Goal: Information Seeking & Learning: Check status

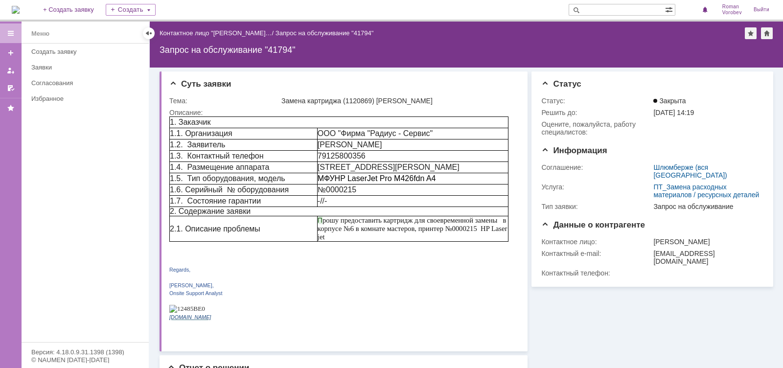
click at [603, 6] on input "text" at bounding box center [617, 10] width 96 height 12
click at [443, 96] on td "Замена картриджа (1120869) [PERSON_NAME]" at bounding box center [398, 101] width 237 height 12
click at [79, 66] on div "Заявки" at bounding box center [87, 67] width 112 height 7
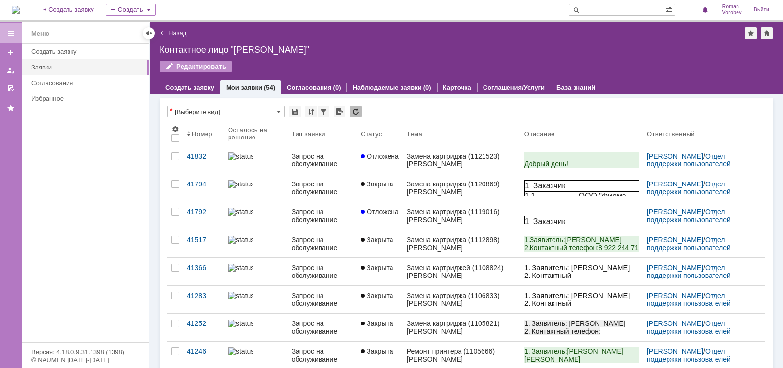
click at [624, 7] on input "text" at bounding box center [617, 10] width 96 height 12
type input "41792"
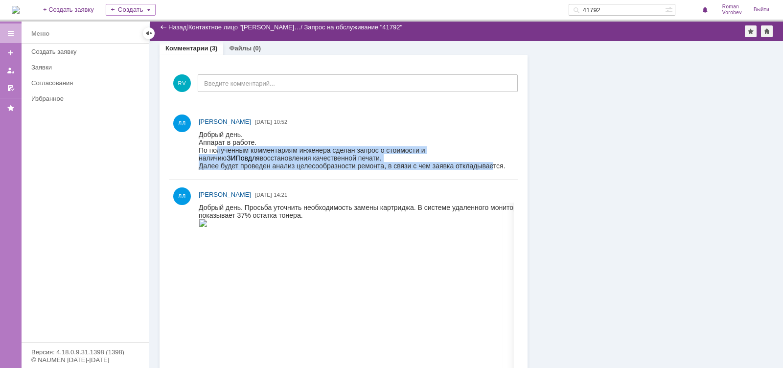
drag, startPoint x: 231, startPoint y: 150, endPoint x: 492, endPoint y: 163, distance: 261.8
click at [492, 163] on body "Добрый день. Аппарат в работе. По полученным комментариям инженера сделан запро…" at bounding box center [354, 150] width 310 height 39
click at [422, 163] on div "Далее будет проведен анализ целесообразности ремонта, в связи с чем заявка откл…" at bounding box center [354, 166] width 310 height 8
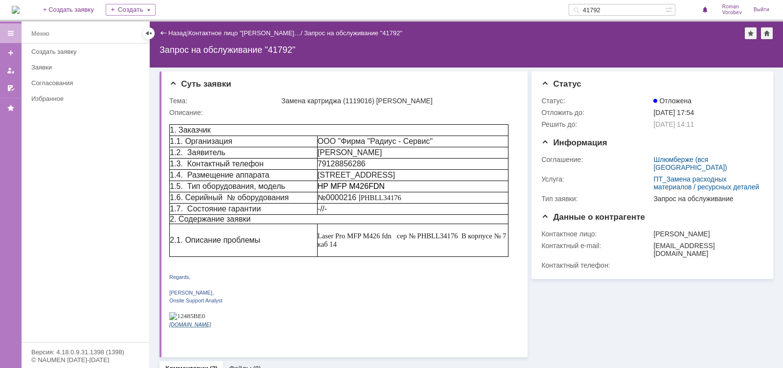
drag, startPoint x: 624, startPoint y: 10, endPoint x: 557, endPoint y: 22, distance: 68.7
click at [557, 22] on div "На домашнюю + Создать заявку Создать 41792 [PERSON_NAME] Выйти Меню Меню Создат…" at bounding box center [391, 184] width 783 height 368
click at [621, 15] on input "text" at bounding box center [617, 10] width 96 height 12
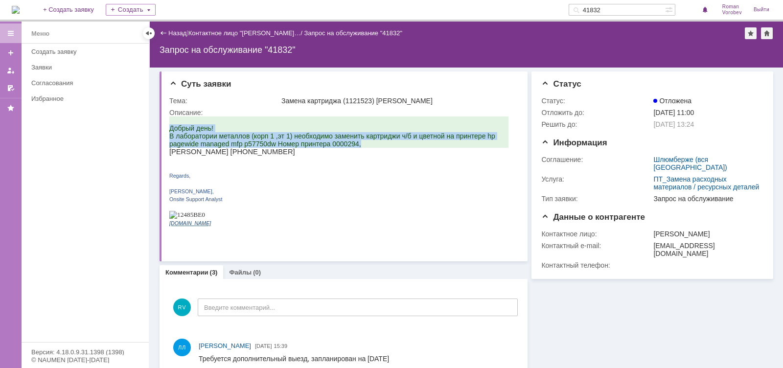
drag, startPoint x: 358, startPoint y: 149, endPoint x: 171, endPoint y: 130, distance: 188.0
click at [171, 130] on span "Добрый день! В лаборатории металлов (корп 1 ,эт 1) необходимо заменить картридж…" at bounding box center [332, 136] width 326 height 24
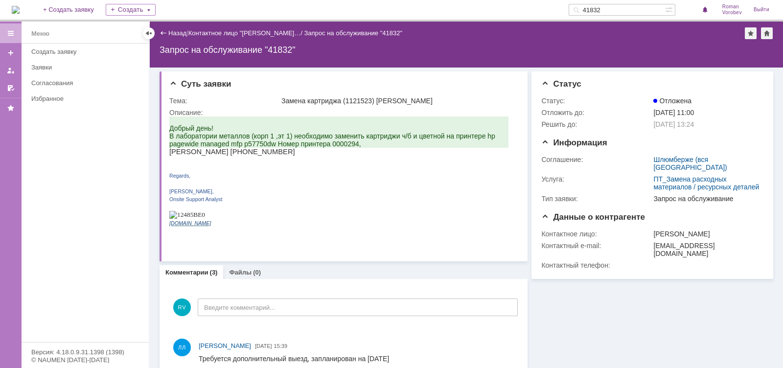
click at [291, 156] on span "[PERSON_NAME] [PHONE_NUMBER]" at bounding box center [232, 152] width 126 height 8
drag, startPoint x: 293, startPoint y: 157, endPoint x: 170, endPoint y: 130, distance: 126.2
click at [170, 130] on div "Добрый день! В лаборатории металлов (корп 1 ,эт 1) необходимо заменить картридж…" at bounding box center [338, 176] width 339 height 118
click at [170, 130] on span "Добрый день! В лаборатории металлов (корп 1 ,эт 1) необходимо заменить картридж…" at bounding box center [332, 136] width 326 height 24
drag, startPoint x: 170, startPoint y: 128, endPoint x: 298, endPoint y: 158, distance: 131.6
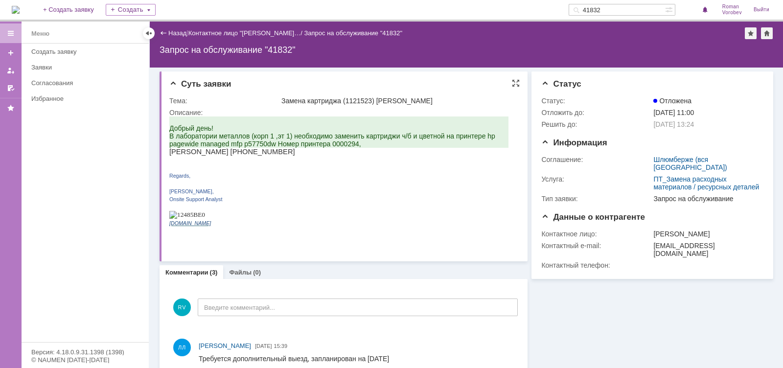
click at [298, 158] on div "Добрый день! В лаборатории металлов (корп 1 ,эт 1) необходимо заменить картридж…" at bounding box center [338, 176] width 339 height 118
click at [340, 148] on span "Добрый день! В лаборатории металлов (корп 1 ,эт 1) необходимо заменить картридж…" at bounding box center [332, 136] width 326 height 24
click at [626, 10] on input "41832" at bounding box center [617, 10] width 96 height 12
type input "K"
type input "[PERSON_NAME]"
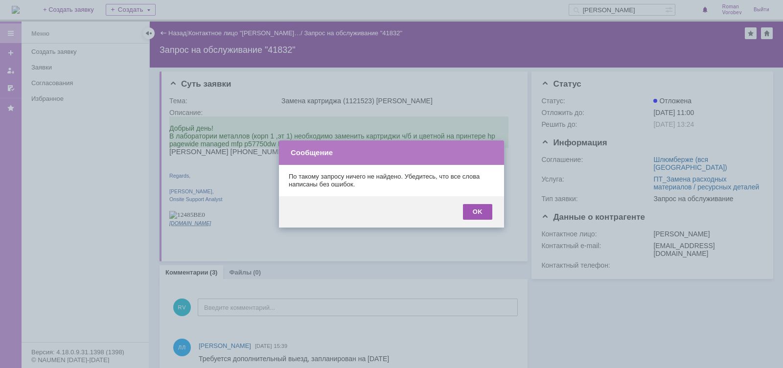
click at [479, 214] on div "OK" at bounding box center [477, 212] width 29 height 16
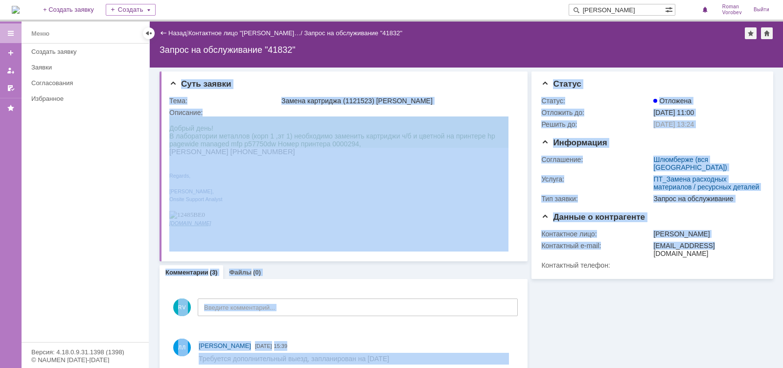
drag, startPoint x: 698, startPoint y: 248, endPoint x: 529, endPoint y: 55, distance: 256.4
click at [529, 55] on div "Назад | Контактное лицо "[PERSON_NAME]… / Запрос на обслуживание "41832" Запрос…" at bounding box center [467, 195] width 634 height 347
click at [397, 99] on div "Замена картриджа (1121523) [PERSON_NAME]" at bounding box center [398, 101] width 233 height 8
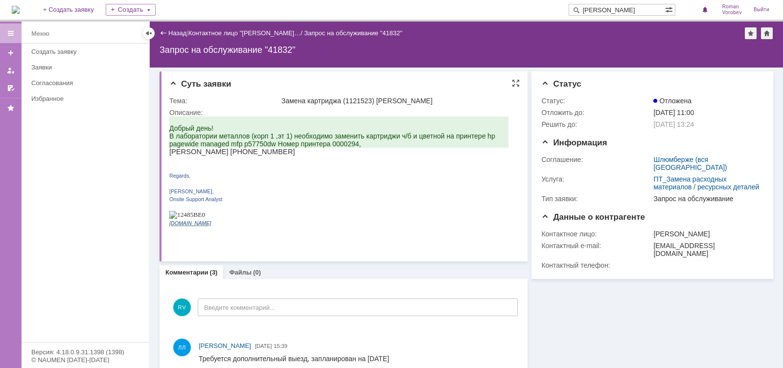
drag, startPoint x: 294, startPoint y: 155, endPoint x: 171, endPoint y: 128, distance: 125.8
click at [171, 128] on div "Добрый день! В лаборатории металлов (корп 1 ,эт 1) необходимо заменить картридж…" at bounding box center [338, 176] width 339 height 118
click at [171, 128] on span "Добрый день! В лаборатории металлов (корп 1 ,эт 1) необходимо заменить картридж…" at bounding box center [332, 136] width 326 height 24
drag, startPoint x: 246, startPoint y: 150, endPoint x: 341, endPoint y: 160, distance: 95.5
click at [341, 160] on div "Добрый день! В лаборатории металлов (корп 1 ,эт 1) необходимо заменить картридж…" at bounding box center [338, 176] width 339 height 118
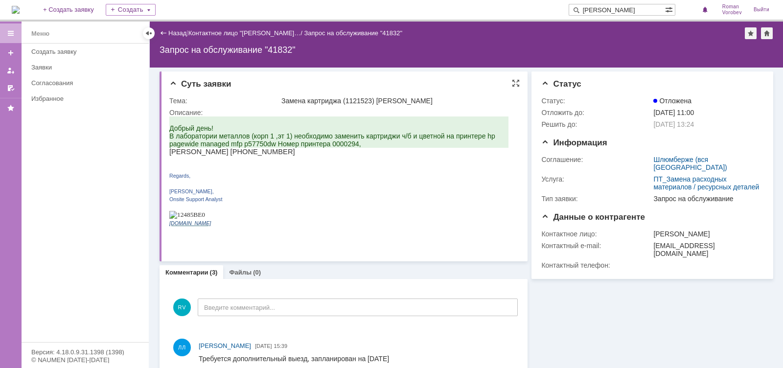
click at [268, 148] on span "Добрый день! В лаборатории металлов (корп 1 ,эт 1) необходимо заменить картридж…" at bounding box center [332, 136] width 326 height 24
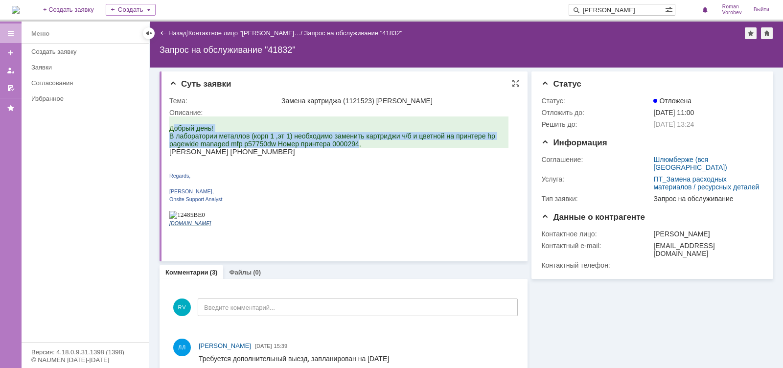
drag, startPoint x: 172, startPoint y: 129, endPoint x: 359, endPoint y: 148, distance: 187.6
click at [359, 148] on span "Добрый день! В лаборатории металлов (корп 1 ,эт 1) необходимо заменить картридж…" at bounding box center [332, 136] width 326 height 24
drag, startPoint x: 361, startPoint y: 147, endPoint x: 170, endPoint y: 133, distance: 191.5
click at [170, 133] on p "Добрый день! В лаборатории металлов (корп 1 ,эт 1) необходимо заменить картридж…" at bounding box center [338, 136] width 339 height 24
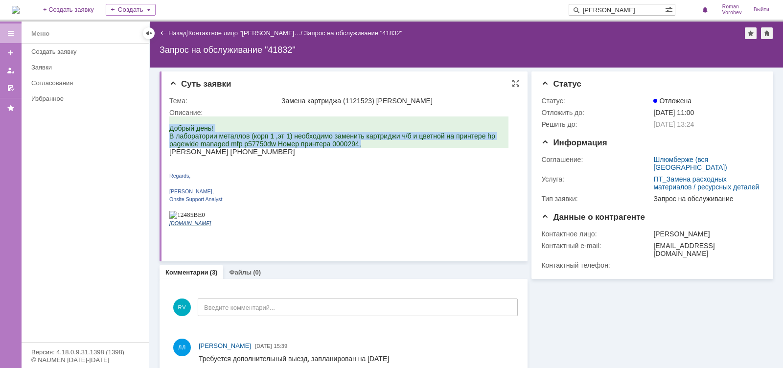
click at [170, 133] on span "Добрый день! В лаборатории металлов (корп 1 ,эт 1) необходимо заменить картридж…" at bounding box center [332, 136] width 326 height 24
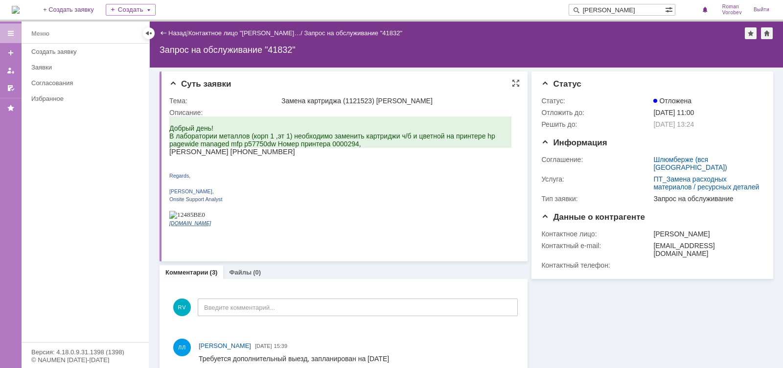
drag, startPoint x: 296, startPoint y: 159, endPoint x: 171, endPoint y: 128, distance: 129.0
click at [171, 128] on div "Добрый день! В лаборатории металлов (корп 1 ,эт 1) необходимо заменить картридж…" at bounding box center [340, 176] width 342 height 118
click at [171, 128] on span "Добрый день! В лаборатории металлов (корп 1 ,эт 1) необходимо заменить картридж…" at bounding box center [332, 136] width 326 height 24
click at [83, 66] on div "Заявки" at bounding box center [87, 67] width 112 height 7
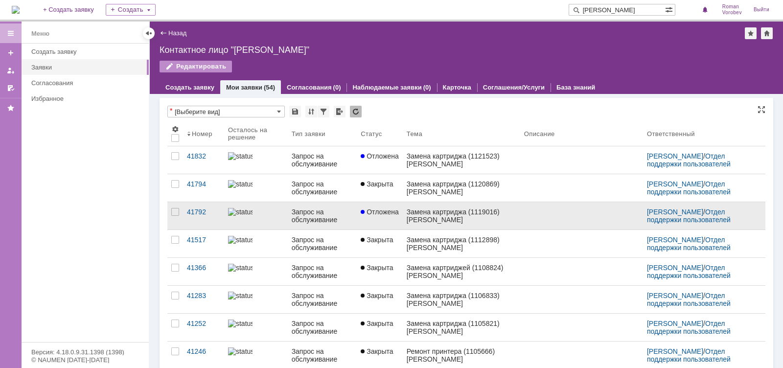
click at [454, 210] on div "Замена картриджа (1119016) [PERSON_NAME]" at bounding box center [462, 216] width 110 height 16
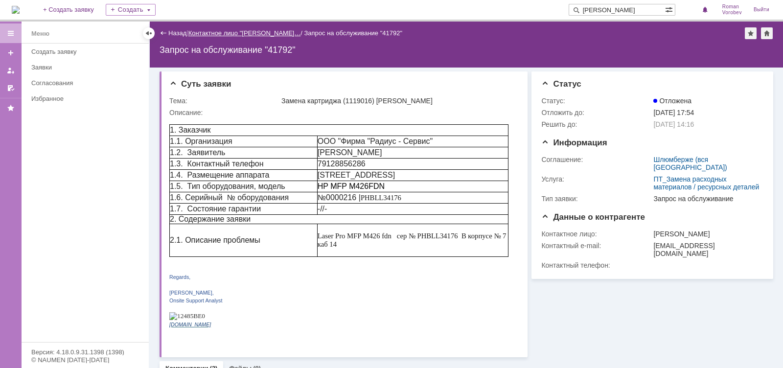
click at [276, 30] on link "Контактное лицо "[PERSON_NAME]…" at bounding box center [245, 32] width 113 height 7
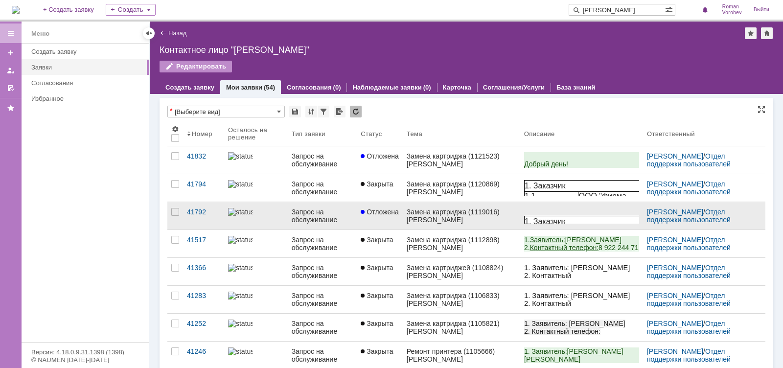
click at [431, 213] on div "Замена картриджа (1119016) [PERSON_NAME]" at bounding box center [462, 216] width 110 height 16
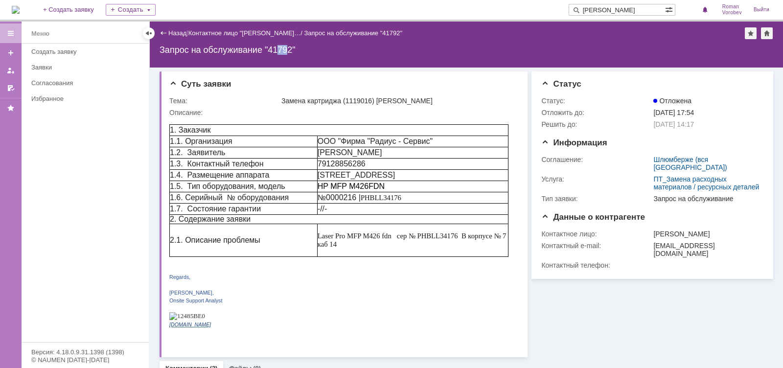
drag, startPoint x: 279, startPoint y: 47, endPoint x: 291, endPoint y: 47, distance: 12.2
click at [291, 47] on div "Запрос на обслуживание "41792"" at bounding box center [467, 50] width 614 height 10
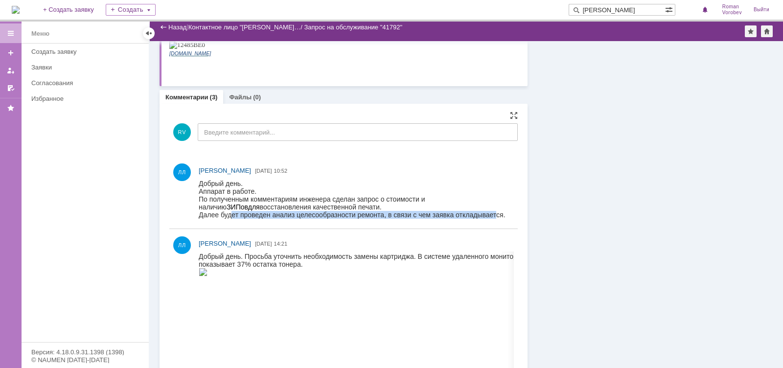
drag, startPoint x: 236, startPoint y: 213, endPoint x: 498, endPoint y: 213, distance: 262.5
click at [498, 213] on div "Далее будет проведен анализ целесообразности ремонта, в связи с чем заявка откл…" at bounding box center [354, 215] width 310 height 8
click at [411, 215] on div "Далее будет проведен анализ целесообразности ремонта, в связи с чем заявка откл…" at bounding box center [354, 215] width 310 height 8
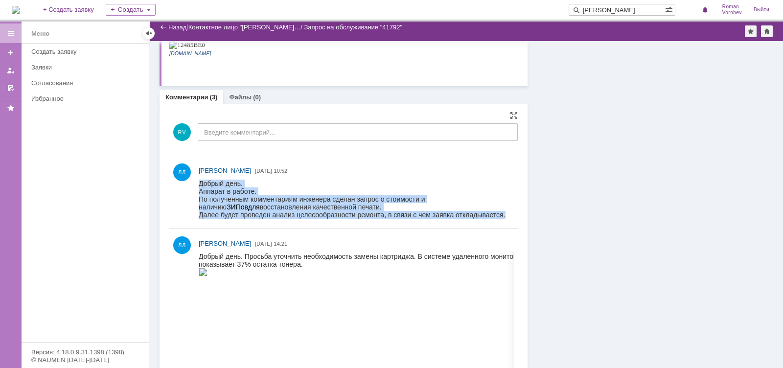
drag, startPoint x: 200, startPoint y: 184, endPoint x: 506, endPoint y: 215, distance: 307.6
click at [506, 215] on body "Добрый день. Аппарат в работе. По полученным комментариям инженера сделан запро…" at bounding box center [354, 199] width 310 height 39
click at [497, 215] on div "Далее будет проведен анализ целесообразности ремонта, в связи с чем заявка откл…" at bounding box center [354, 215] width 310 height 8
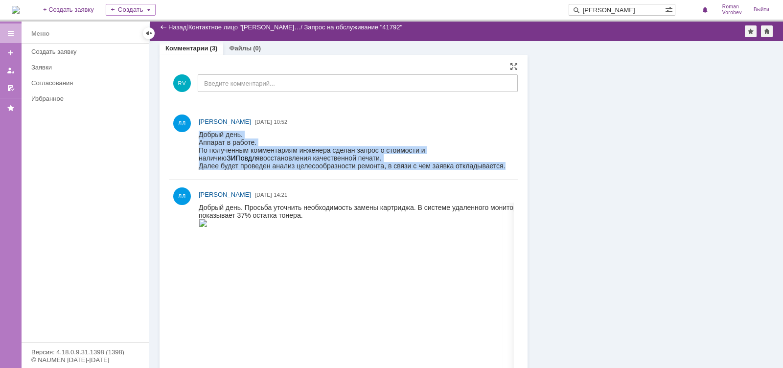
drag, startPoint x: 199, startPoint y: 135, endPoint x: 519, endPoint y: 164, distance: 320.6
click at [509, 164] on html "Добрый день. Аппарат в работе. По полученным комментариям инженера сделан запро…" at bounding box center [354, 150] width 310 height 39
click at [449, 163] on div "Далее будет проведен анализ целесообразности ремонта, в связи с чем заявка откл…" at bounding box center [354, 166] width 310 height 8
drag, startPoint x: 504, startPoint y: 165, endPoint x: 199, endPoint y: 134, distance: 306.1
click at [199, 134] on body "Добрый день. Аппарат в работе. По полученным комментариям инженера сделан запро…" at bounding box center [354, 150] width 310 height 39
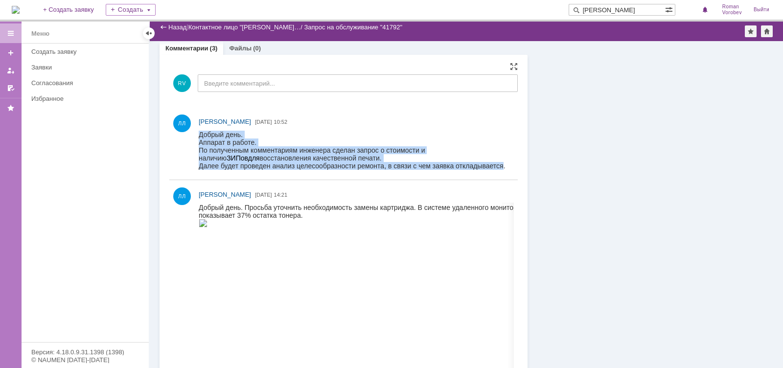
click at [199, 134] on div "Добрый день." at bounding box center [354, 135] width 310 height 8
drag, startPoint x: 199, startPoint y: 132, endPoint x: 564, endPoint y: 158, distance: 365.2
click at [509, 158] on html "Добрый день. Аппарат в работе. По полученным комментариям инженера сделан запро…" at bounding box center [354, 150] width 310 height 39
click at [248, 154] on span "ЗИПов" at bounding box center [238, 158] width 22 height 8
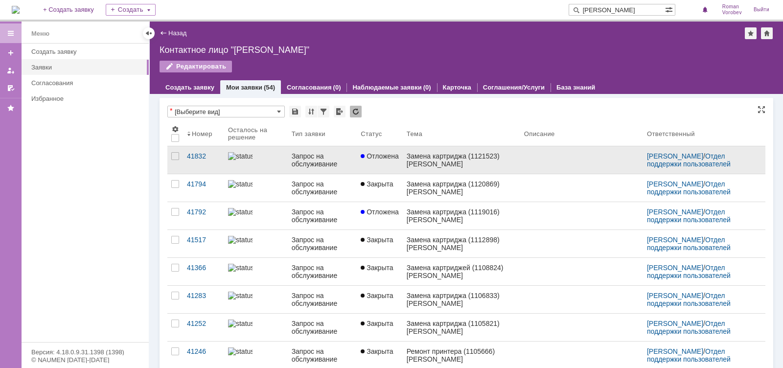
click at [450, 154] on div "Замена картриджа (1121523) [PERSON_NAME]" at bounding box center [462, 160] width 110 height 16
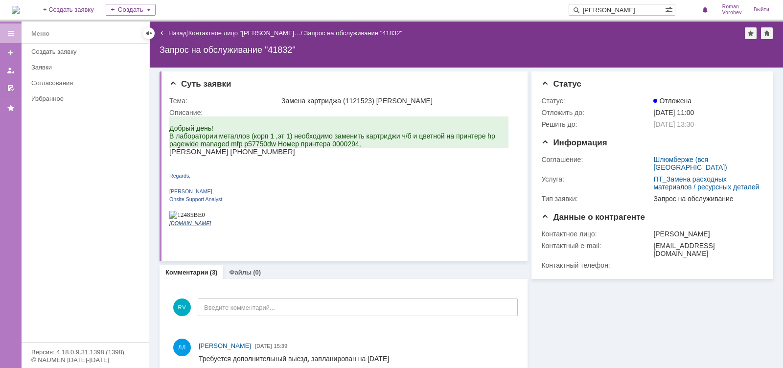
drag, startPoint x: 294, startPoint y: 158, endPoint x: 171, endPoint y: 131, distance: 126.4
click at [171, 131] on div "Добрый день! В лаборатории металлов (корп 1 ,эт 1) необходимо заменить картридж…" at bounding box center [338, 176] width 339 height 118
click at [171, 131] on span "Добрый день! В лаборатории металлов (корп 1 ,эт 1) необходимо заменить картридж…" at bounding box center [332, 136] width 326 height 24
drag, startPoint x: 171, startPoint y: 129, endPoint x: 298, endPoint y: 157, distance: 129.4
click at [298, 157] on div "Добрый день! В лаборатории металлов (корп 1 ,эт 1) необходимо заменить картридж…" at bounding box center [338, 176] width 339 height 118
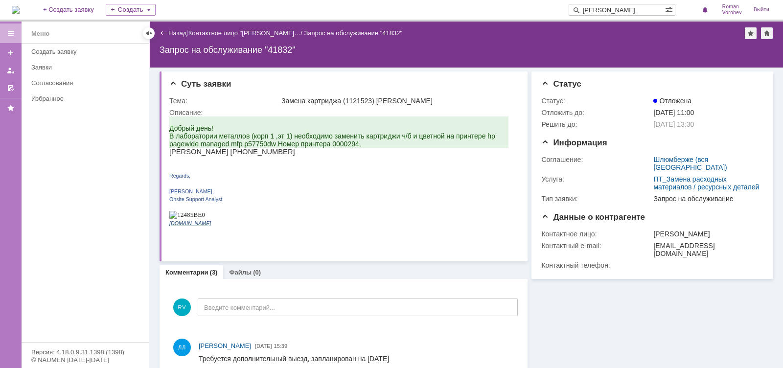
click at [294, 154] on p "[PERSON_NAME] [PHONE_NUMBER]" at bounding box center [338, 152] width 339 height 8
